Goal: Task Accomplishment & Management: Manage account settings

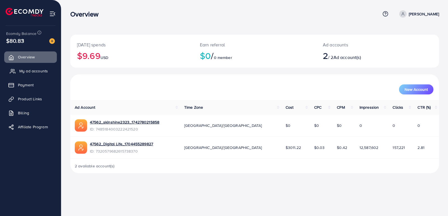
click at [34, 71] on span "My ad accounts" at bounding box center [33, 71] width 29 height 6
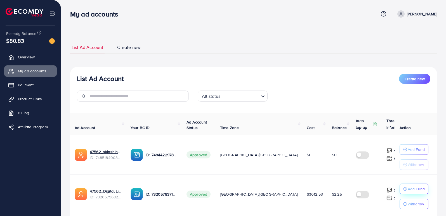
click at [411, 190] on p "Add Fund" at bounding box center [416, 189] width 17 height 7
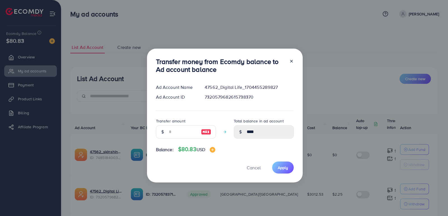
click at [290, 58] on div at bounding box center [289, 67] width 9 height 18
click at [290, 60] on icon at bounding box center [291, 61] width 4 height 4
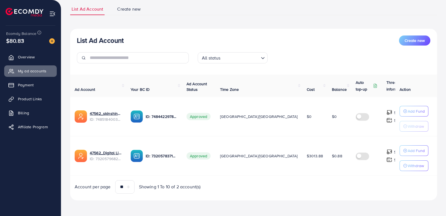
scroll to position [38, 0]
